Goal: Contribute content

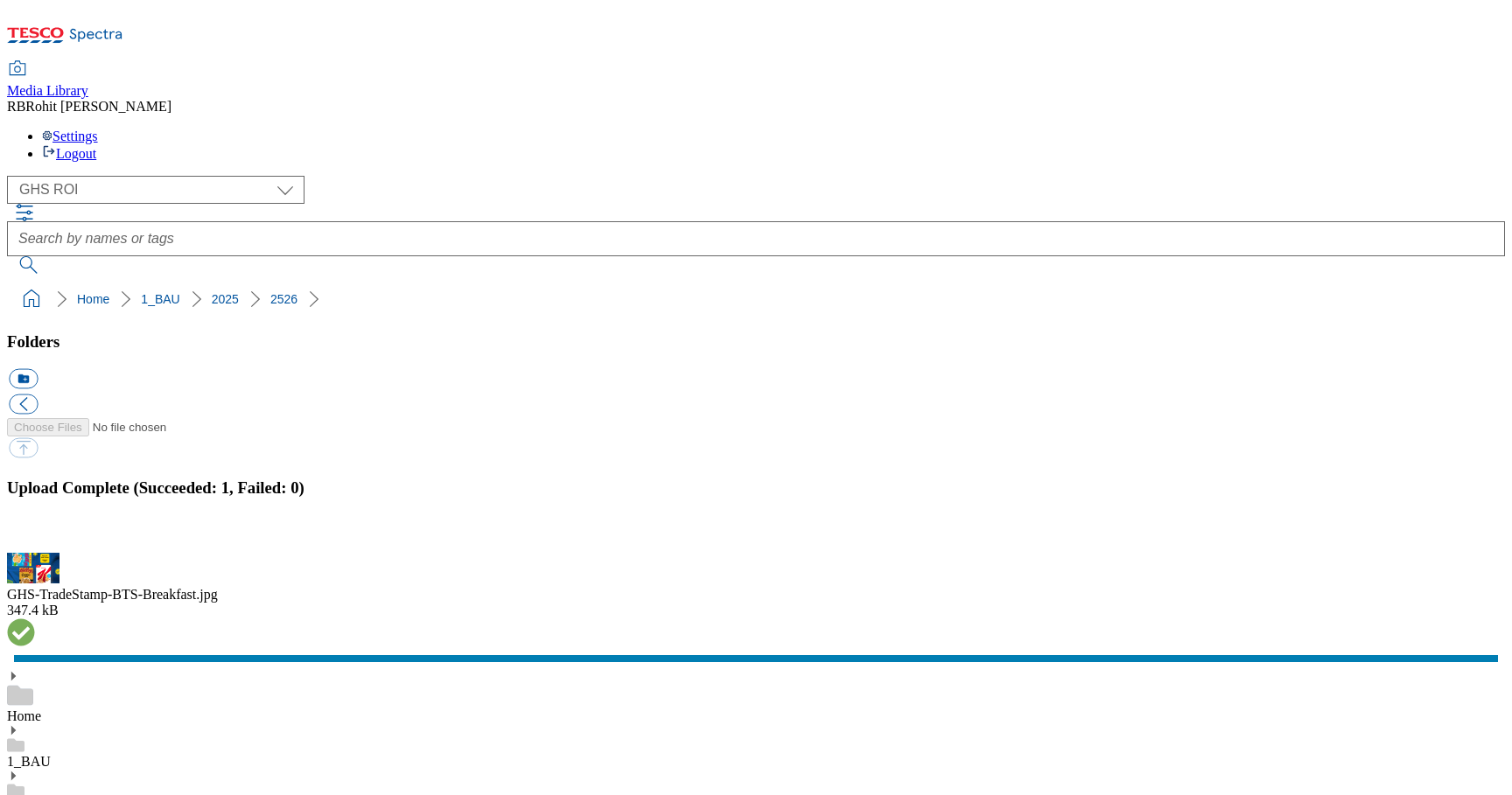
scroll to position [3, 0]
click at [51, 754] on link "1_BAU" at bounding box center [29, 761] width 44 height 15
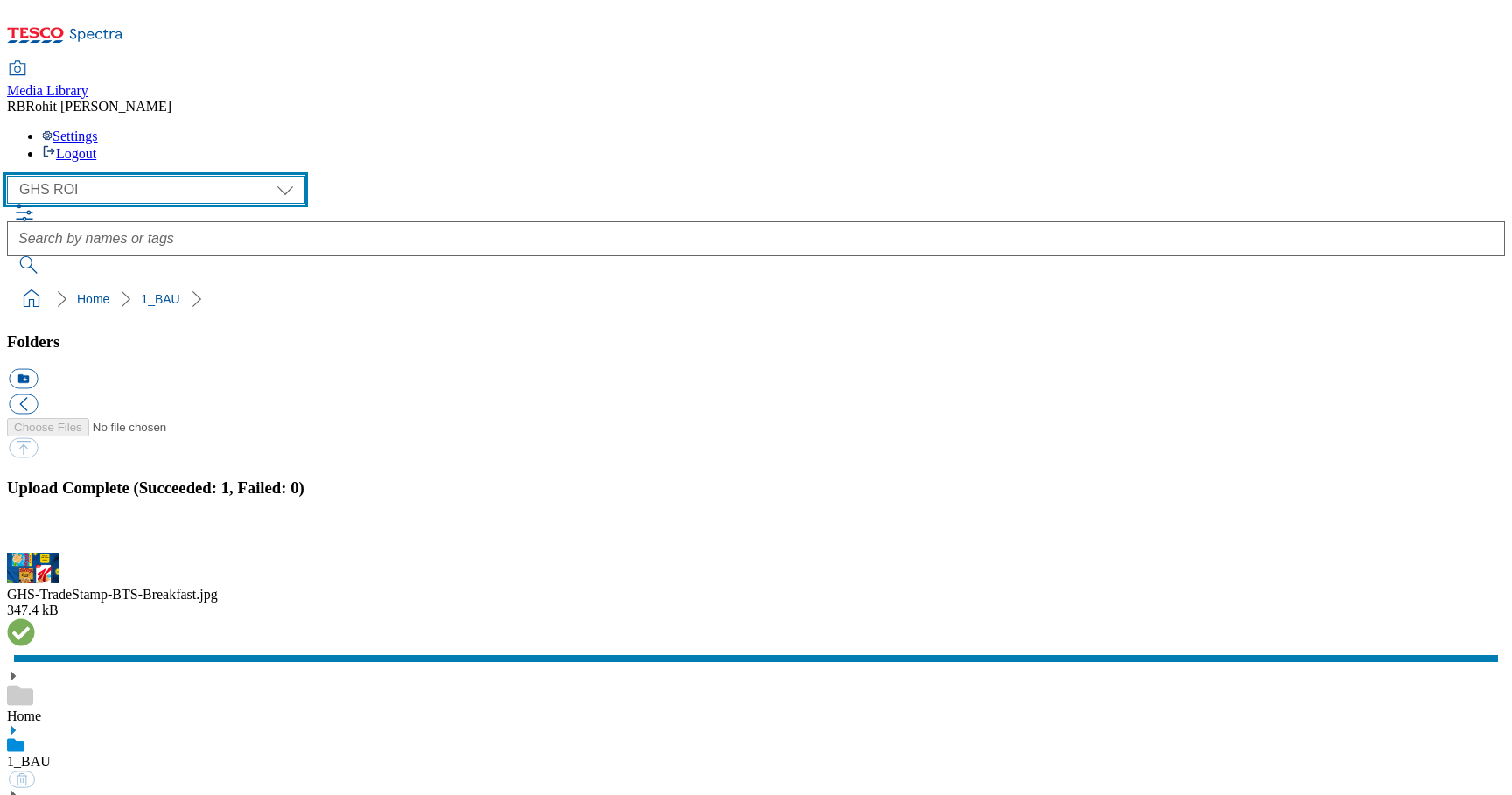
click at [131, 176] on select "Clubcard Marketing Clubcard ROI Dotcom UK GHS Marketing UK GHS ROI Realfood Tes…" at bounding box center [155, 190] width 298 height 28
select select "flare-clubcard-mktg"
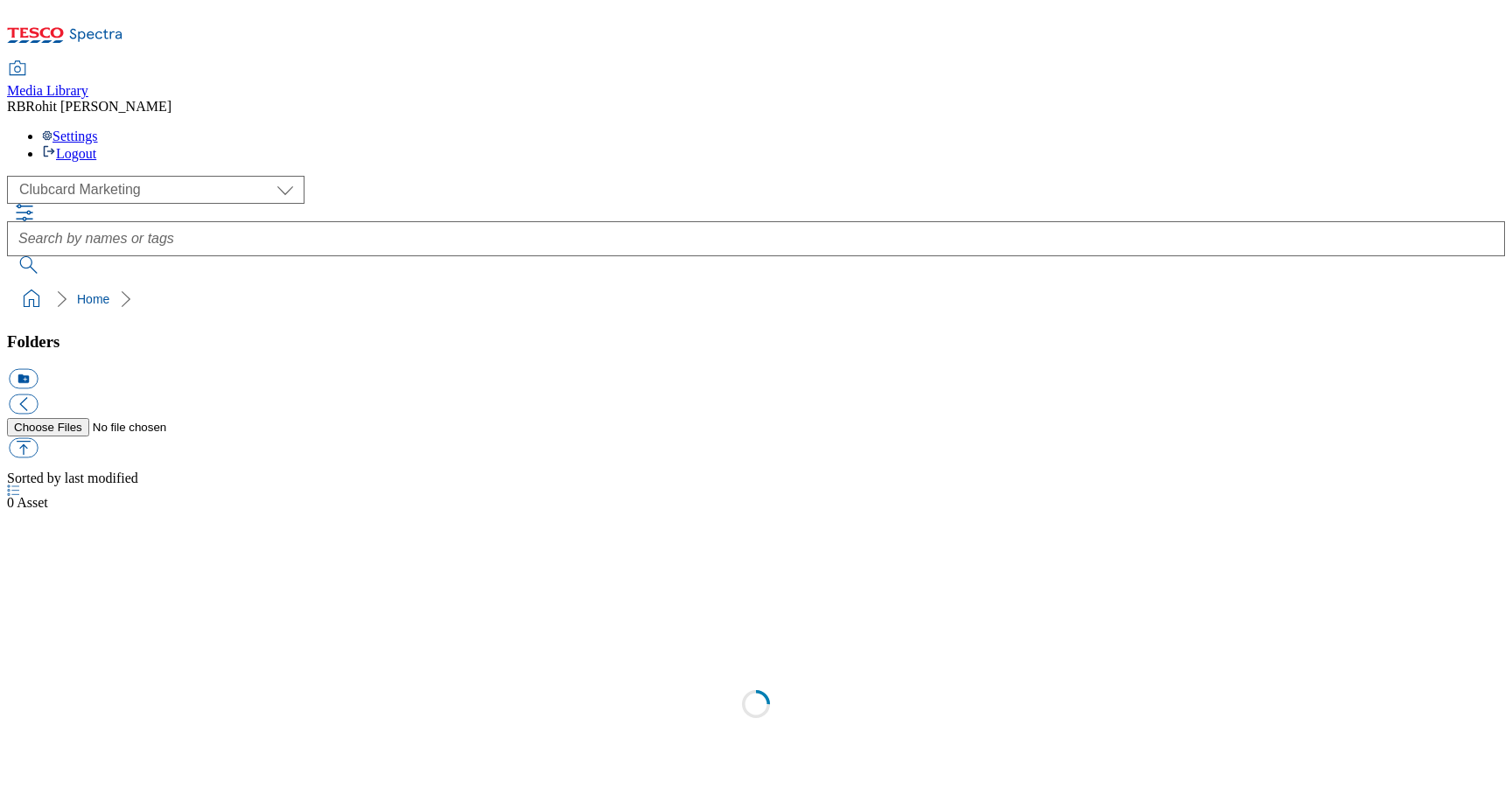
select select "flare-clubcard-mktg"
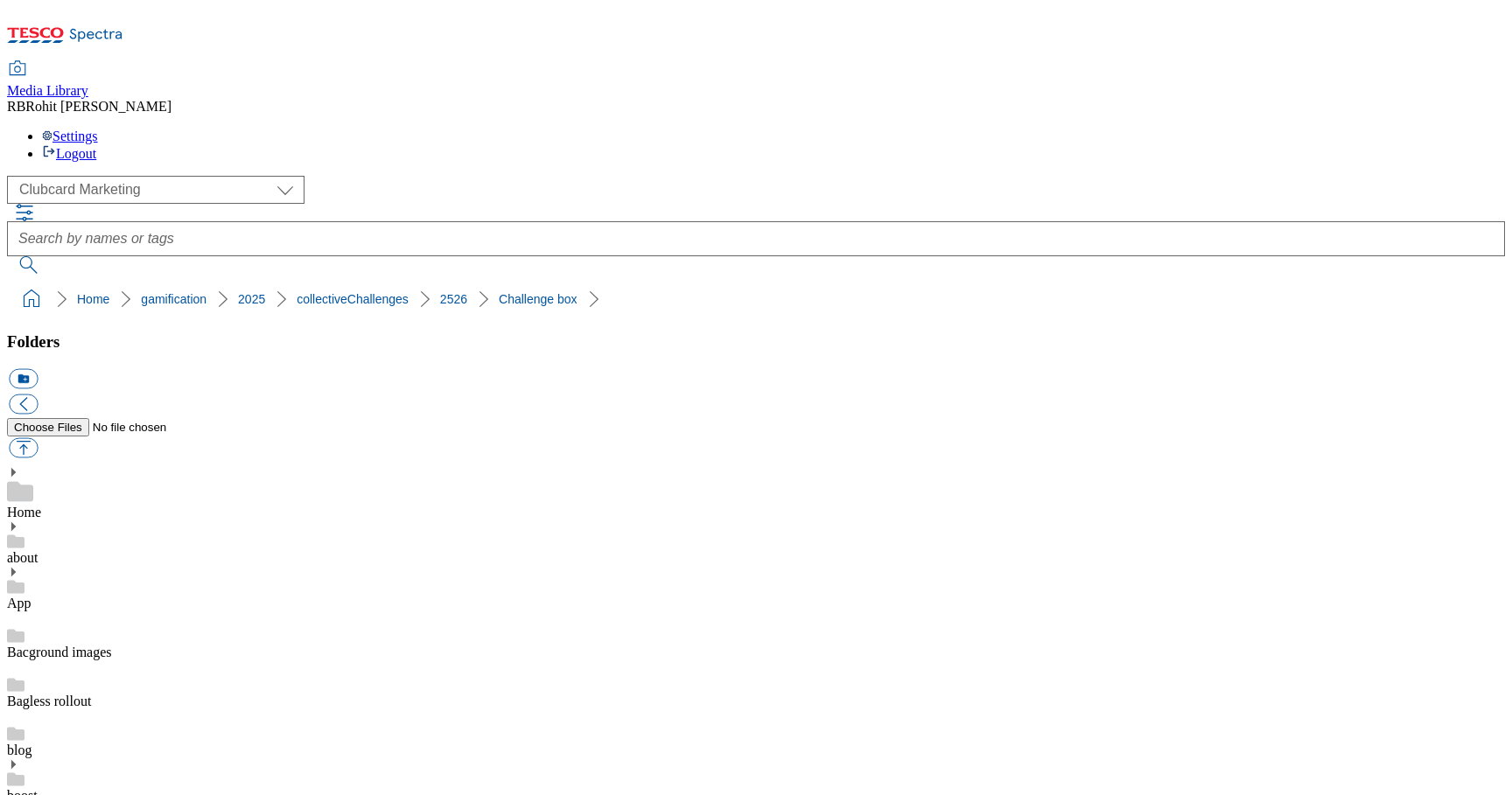
click at [37, 369] on button "icon_new_folder" at bounding box center [23, 378] width 29 height 20
type input "Circular box"
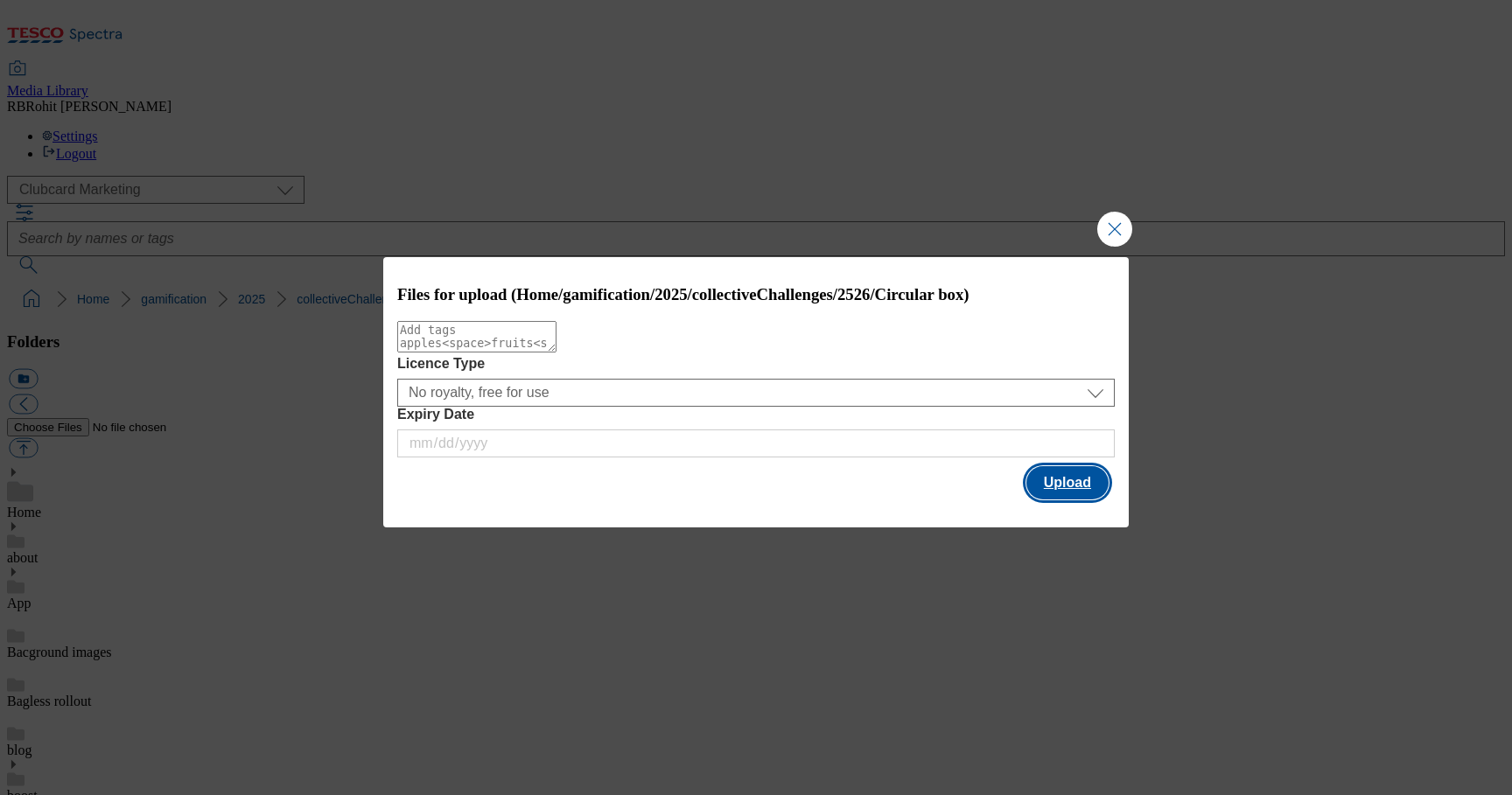
click at [1050, 484] on button "Upload" at bounding box center [1067, 483] width 82 height 34
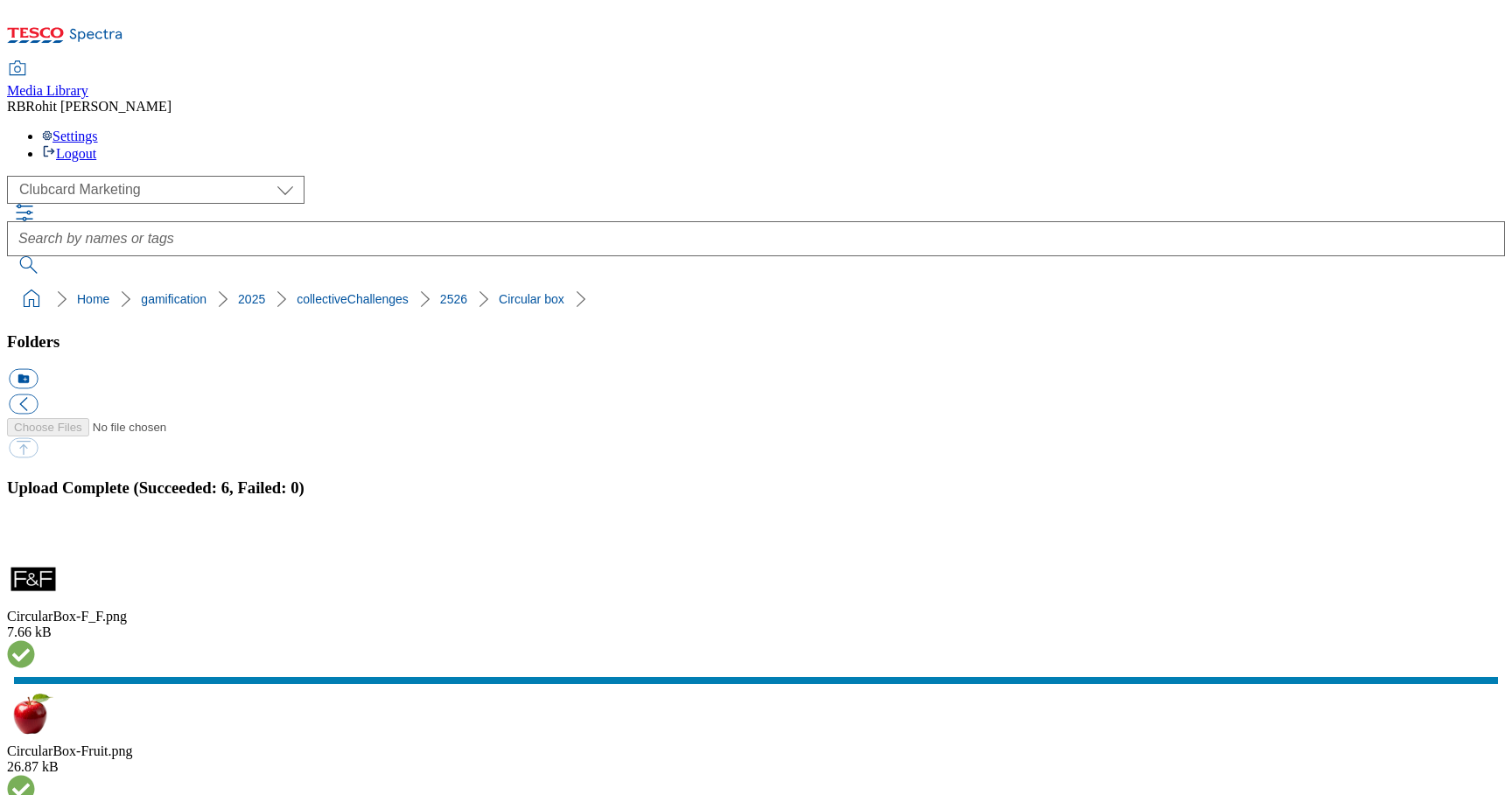
scroll to position [126, 0]
click at [35, 534] on button "button" at bounding box center [21, 542] width 26 height 16
